Goal: Transaction & Acquisition: Purchase product/service

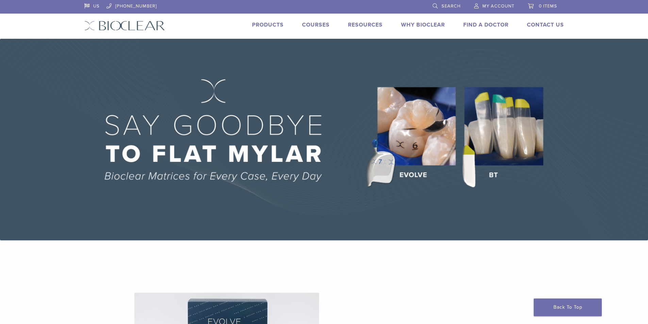
click at [484, 9] on link "My Account" at bounding box center [494, 5] width 40 height 10
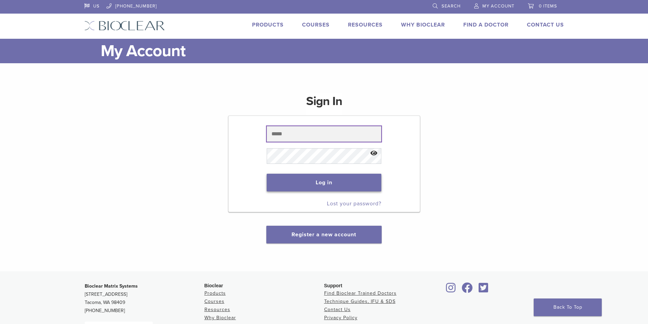
type input "**********"
click at [280, 178] on button "Log in" at bounding box center [324, 183] width 115 height 18
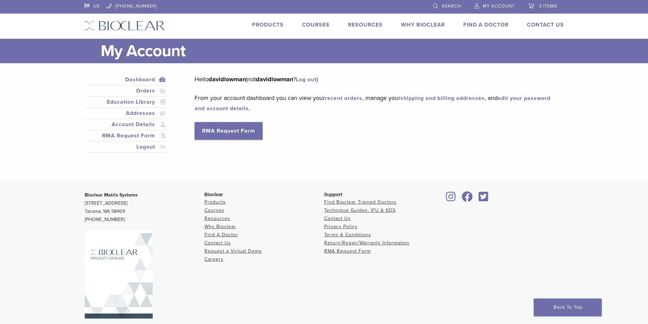
click at [547, 5] on span "3 items" at bounding box center [548, 5] width 18 height 5
click at [548, 4] on span "3 items" at bounding box center [548, 5] width 18 height 5
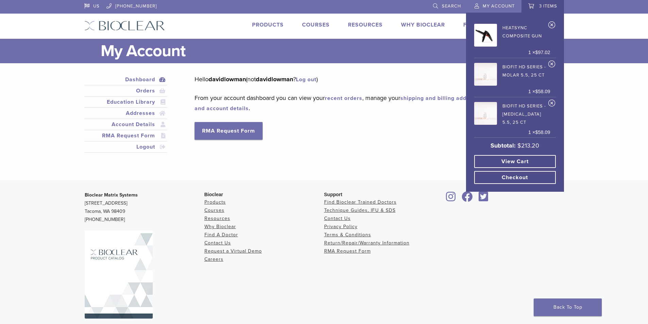
click at [507, 165] on link "View cart" at bounding box center [515, 161] width 82 height 13
